Goal: Register for event/course

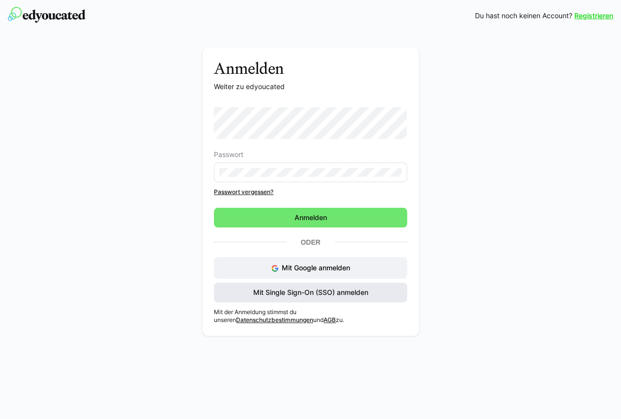
click at [294, 296] on span "Mit Single Sign-On (SSO) anmelden" at bounding box center [311, 292] width 118 height 10
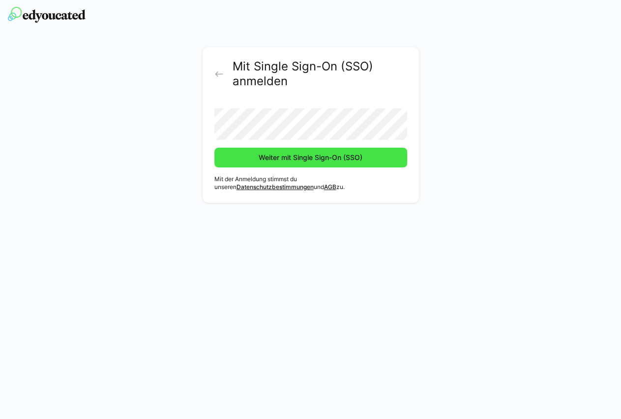
click at [293, 157] on span "Weiter mit Single Sign-On (SSO)" at bounding box center [310, 158] width 107 height 10
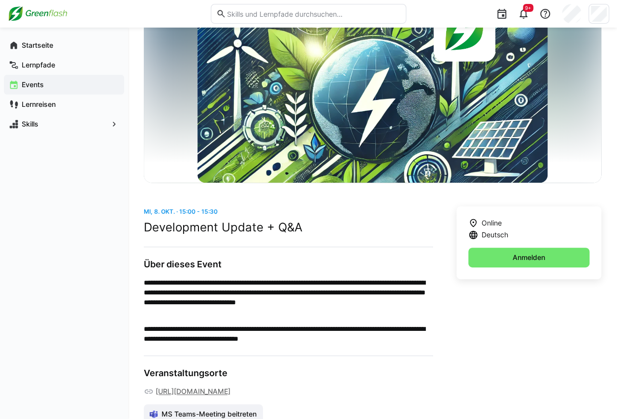
scroll to position [70, 0]
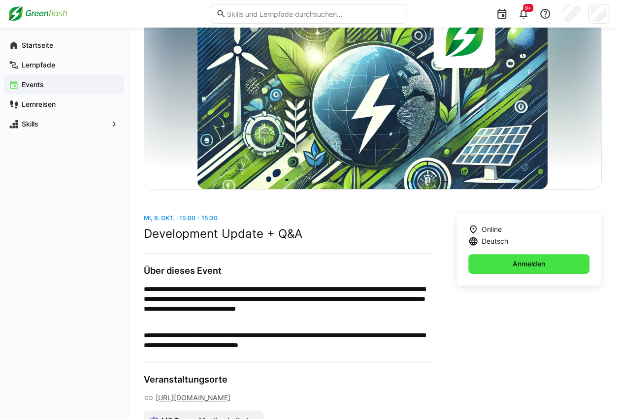
click at [503, 261] on span "Anmelden" at bounding box center [528, 264] width 121 height 20
